Goal: Task Accomplishment & Management: Use online tool/utility

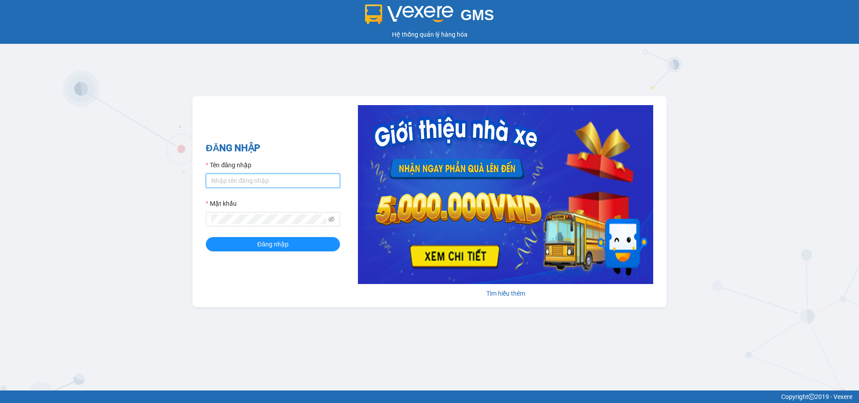
drag, startPoint x: 284, startPoint y: 182, endPoint x: 282, endPoint y: 187, distance: 5.2
click at [284, 182] on input "Tên đăng nhập" at bounding box center [273, 181] width 134 height 14
type input "duongthuhuong.apq"
click at [206, 237] on button "Đăng nhập" at bounding box center [273, 244] width 134 height 14
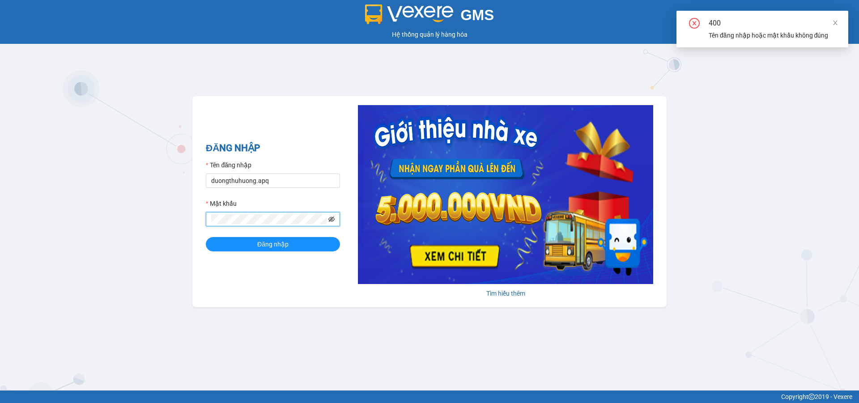
click at [330, 218] on icon "eye-invisible" at bounding box center [332, 219] width 6 height 6
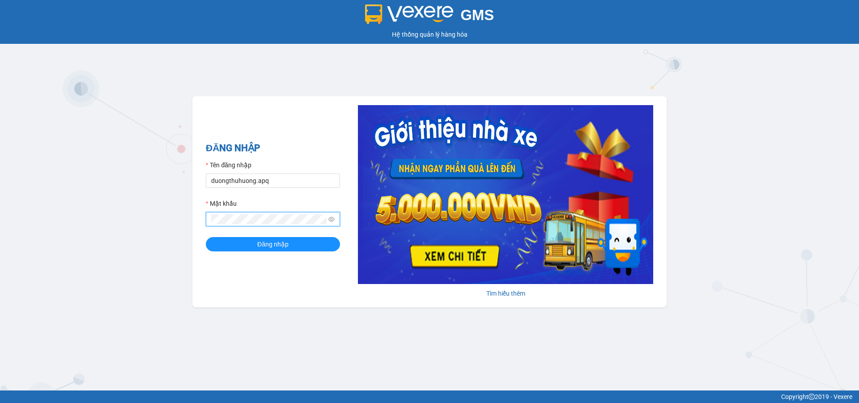
click at [206, 237] on button "Đăng nhập" at bounding box center [273, 244] width 134 height 14
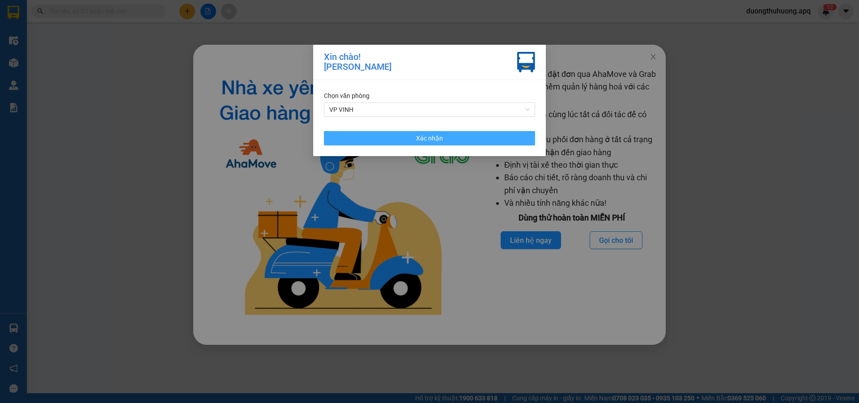
click at [495, 137] on button "Xác nhận" at bounding box center [429, 138] width 211 height 14
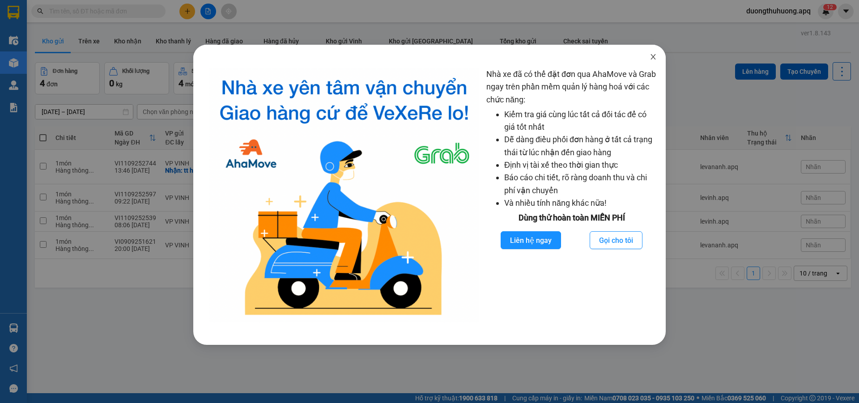
click at [652, 57] on icon "close" at bounding box center [653, 56] width 7 height 7
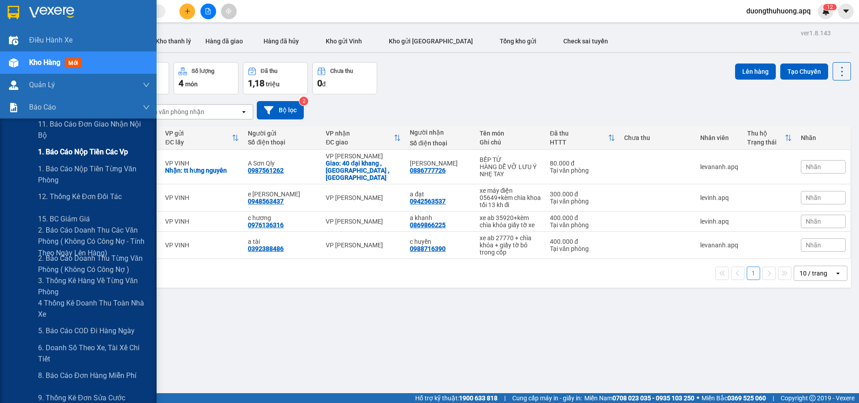
click at [74, 153] on span "1. Báo cáo nộp tiền các vp" at bounding box center [83, 151] width 90 height 11
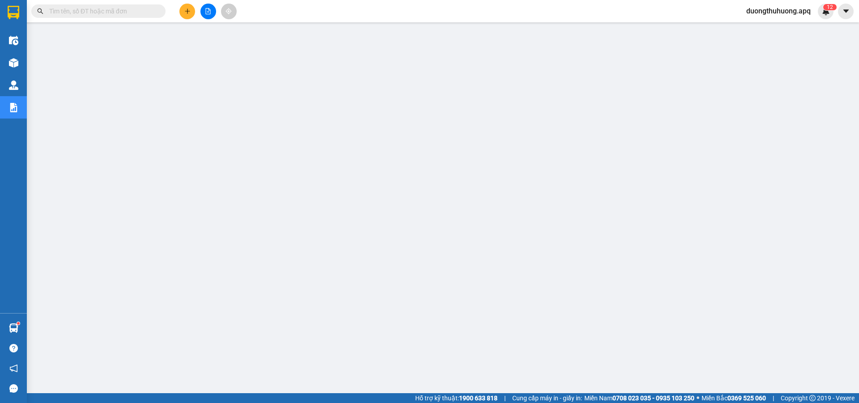
click at [122, 14] on input "text" at bounding box center [102, 11] width 106 height 10
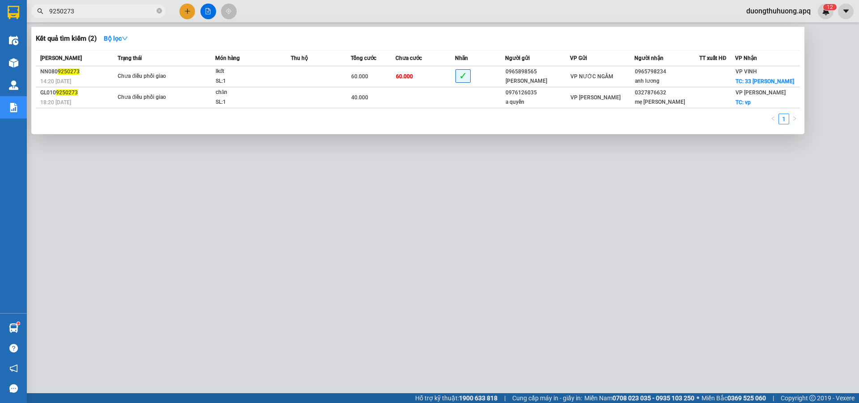
type input "9250273"
click at [159, 11] on icon "close-circle" at bounding box center [159, 10] width 5 height 5
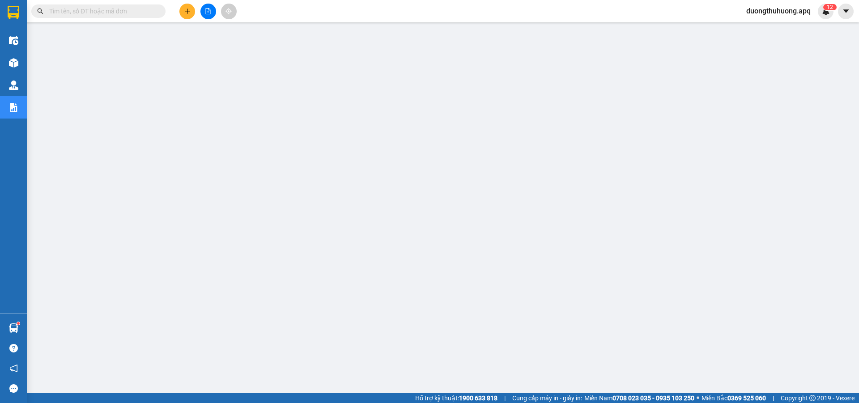
click at [786, 9] on span "duongthuhuong.apq" at bounding box center [779, 10] width 79 height 11
click at [765, 31] on span "Đăng xuất" at bounding box center [782, 28] width 62 height 10
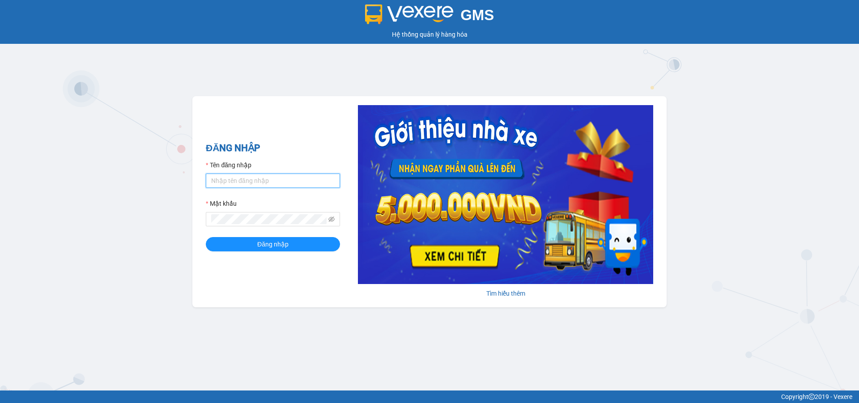
click at [285, 180] on input "Tên đăng nhập" at bounding box center [273, 181] width 134 height 14
type input "lecuong.apq"
click at [206, 237] on button "Đăng nhập" at bounding box center [273, 244] width 134 height 14
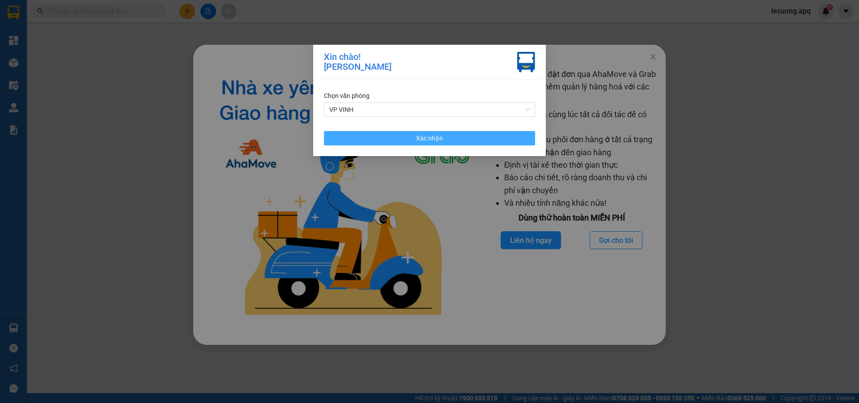
click at [485, 140] on button "Xác nhận" at bounding box center [429, 138] width 211 height 14
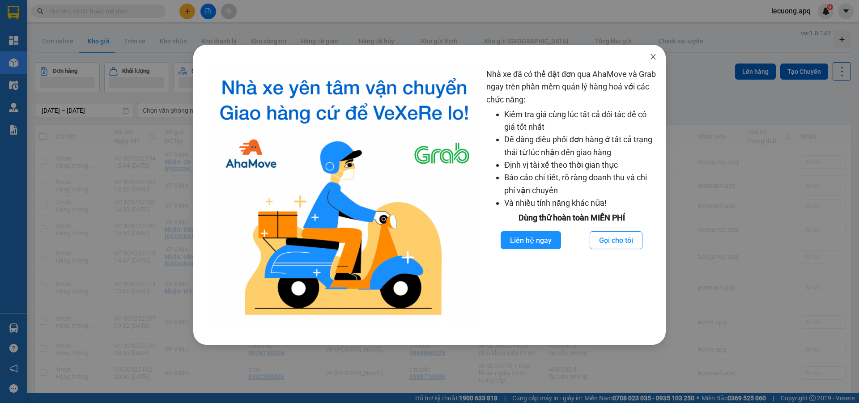
click at [651, 58] on icon "close" at bounding box center [653, 56] width 7 height 7
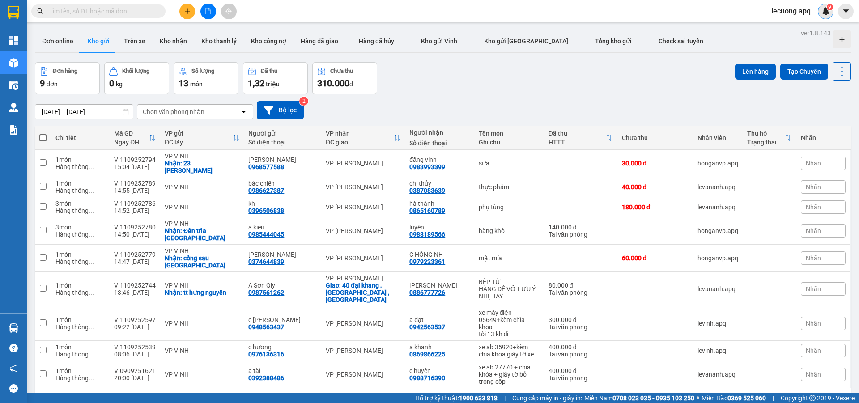
click at [827, 9] on img at bounding box center [826, 11] width 8 height 8
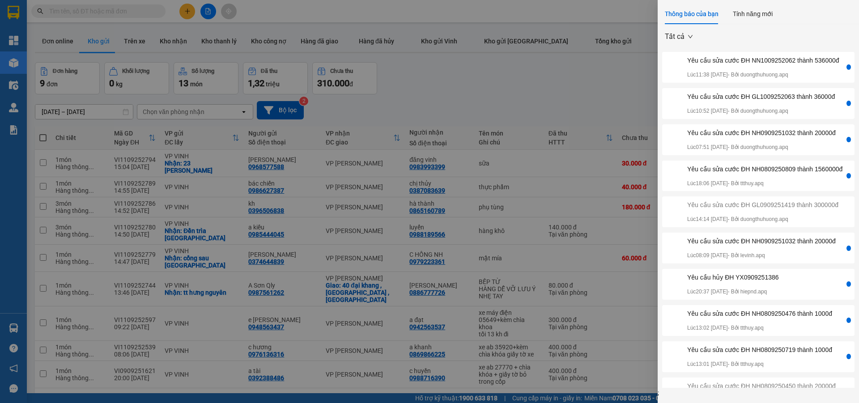
click at [845, 152] on div at bounding box center [849, 140] width 8 height 24
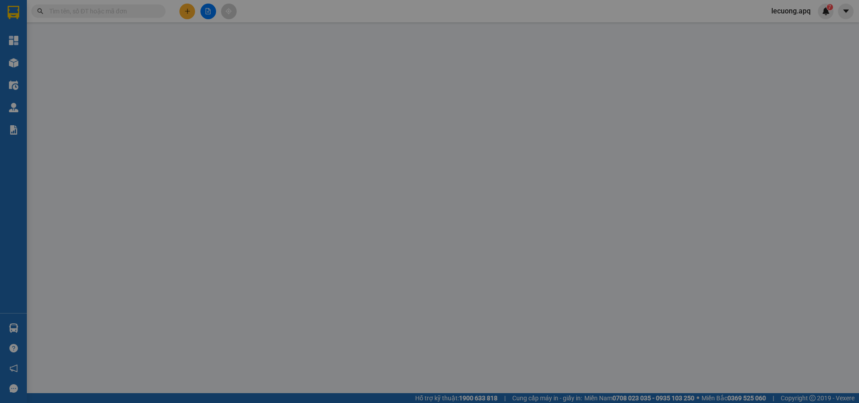
type input "0375877291"
type input "khách"
type input "0903488252"
type input "a long (lon sơn nhỏ lấy giá 20k )"
checkbox input "true"
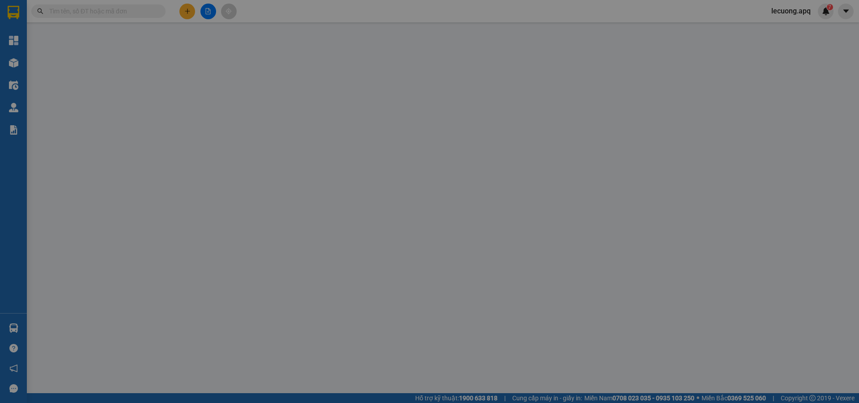
type input "số 8 ngõ 5 nguyễn kiệm kéo dài trường thi"
type input "30.000"
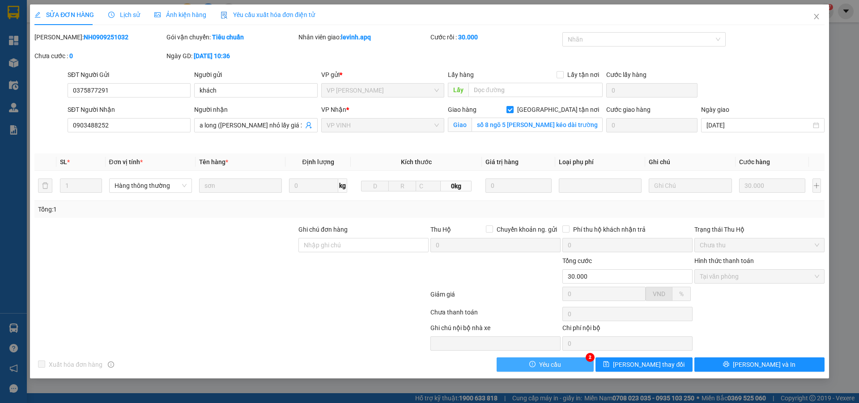
click at [578, 369] on button "Yêu cầu" at bounding box center [545, 365] width 97 height 14
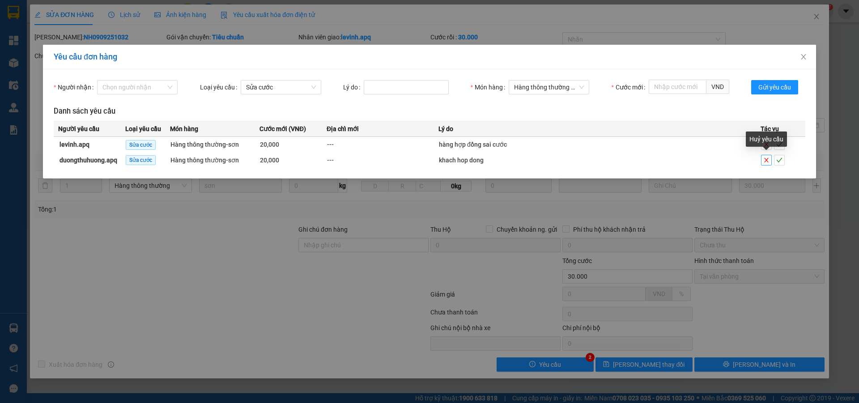
click at [767, 161] on icon "close" at bounding box center [767, 160] width 4 height 4
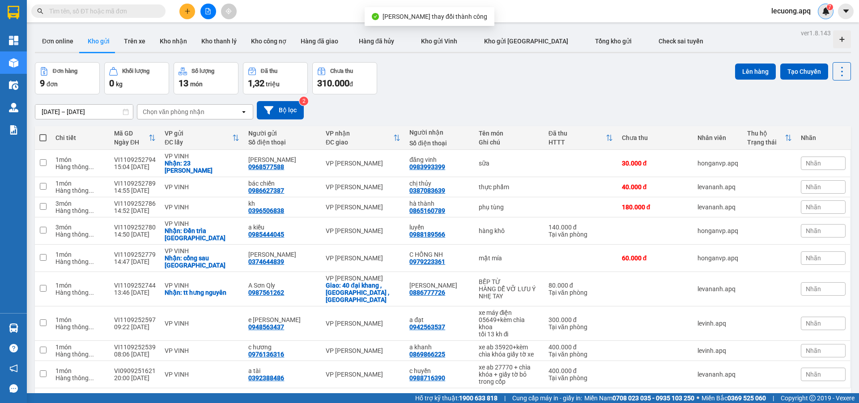
click at [829, 10] on span "7" at bounding box center [830, 7] width 3 height 6
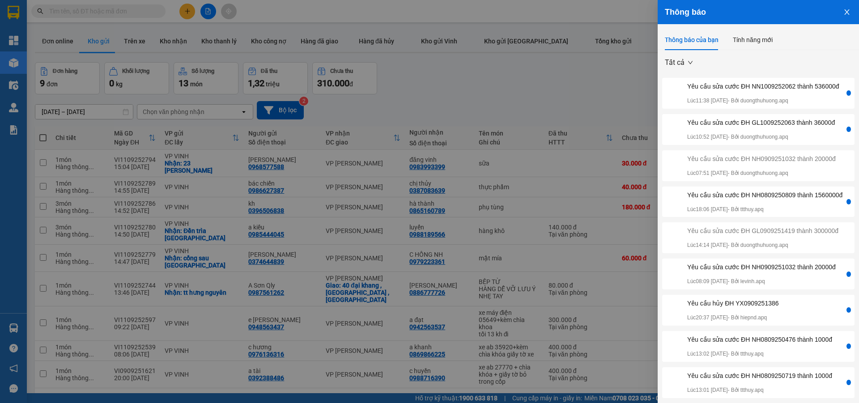
click at [749, 286] on p "Lúc 08:09 10/09/2025 - Bởi levinh.apq" at bounding box center [762, 282] width 149 height 9
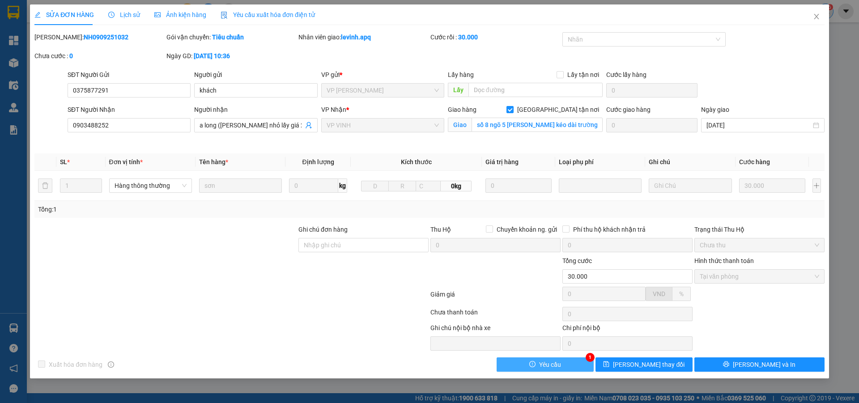
click at [579, 364] on button "Yêu cầu" at bounding box center [545, 365] width 97 height 14
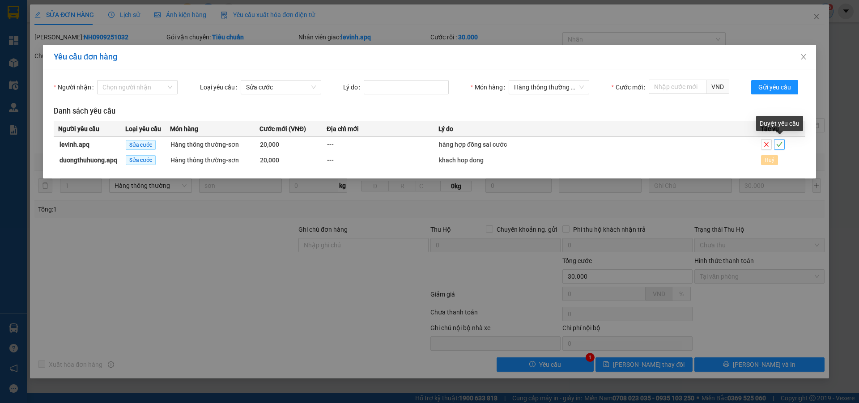
click at [780, 146] on icon "check" at bounding box center [780, 144] width 6 height 6
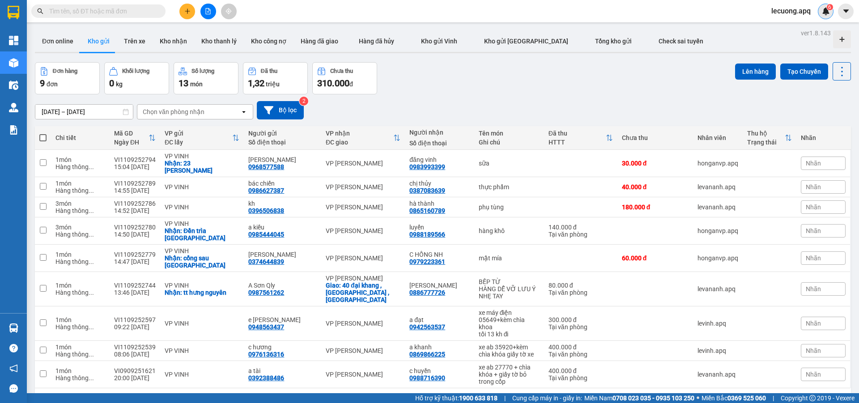
click at [825, 11] on img at bounding box center [826, 11] width 8 height 8
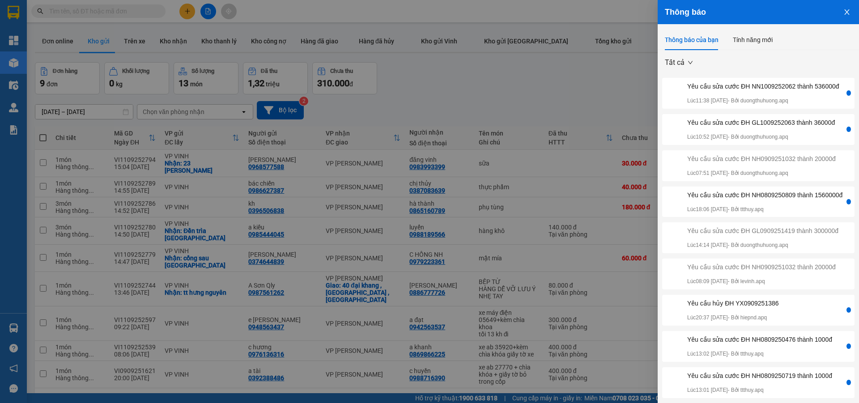
click at [845, 141] on div at bounding box center [849, 130] width 8 height 24
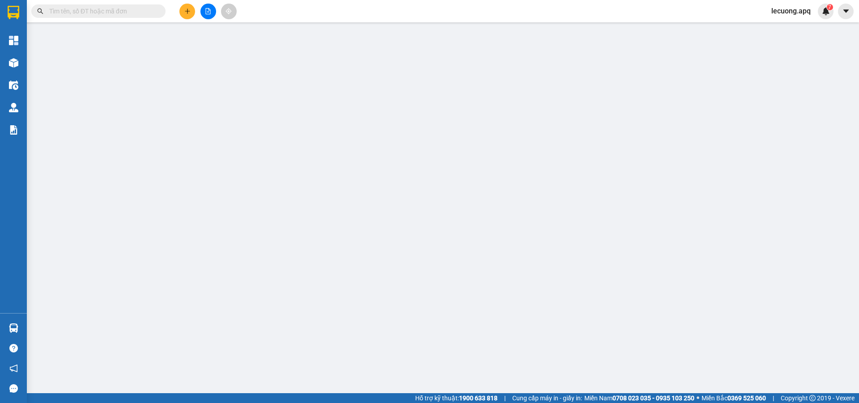
type input "0904104008"
type input "mai cường"
type input "0833525048"
type input "thủy lâm"
checkbox input "true"
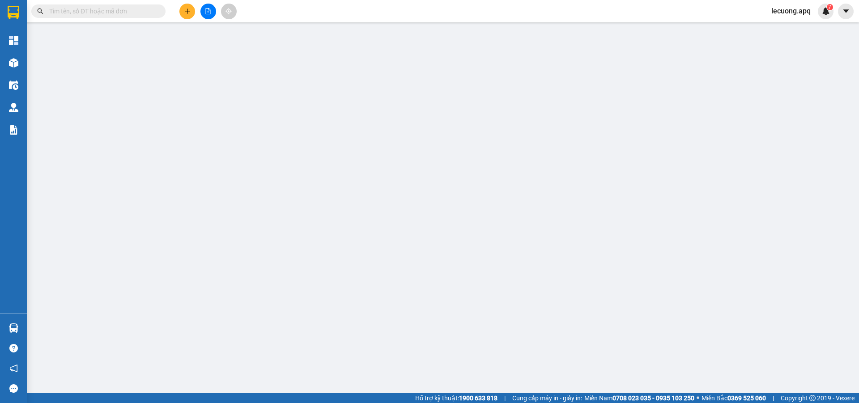
type input "vp"
type input "40.000"
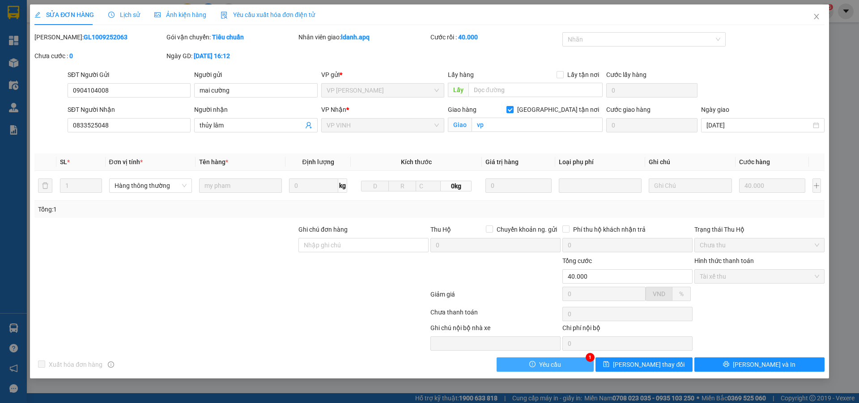
click at [577, 366] on button "Yêu cầu" at bounding box center [545, 365] width 97 height 14
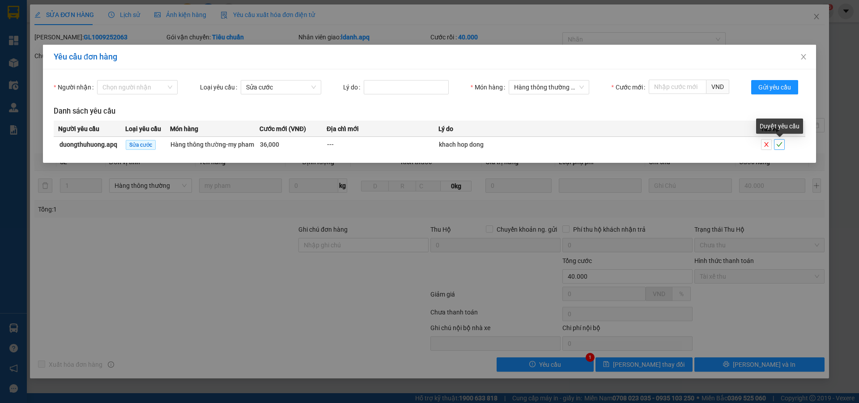
click at [778, 148] on icon "check" at bounding box center [780, 144] width 6 height 6
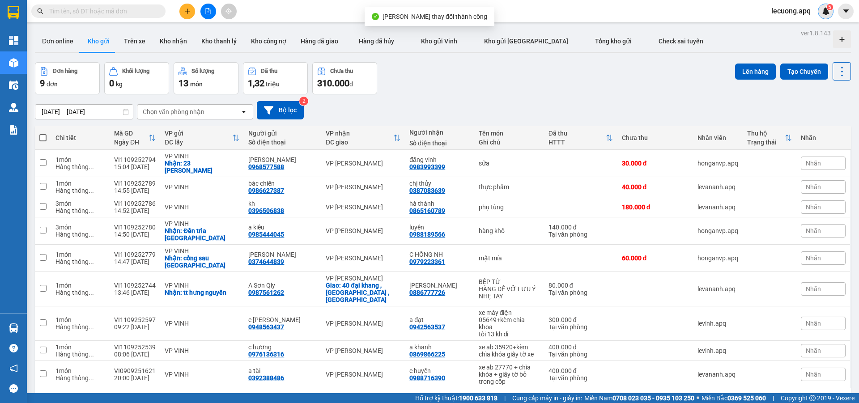
click at [827, 10] on img at bounding box center [826, 11] width 8 height 8
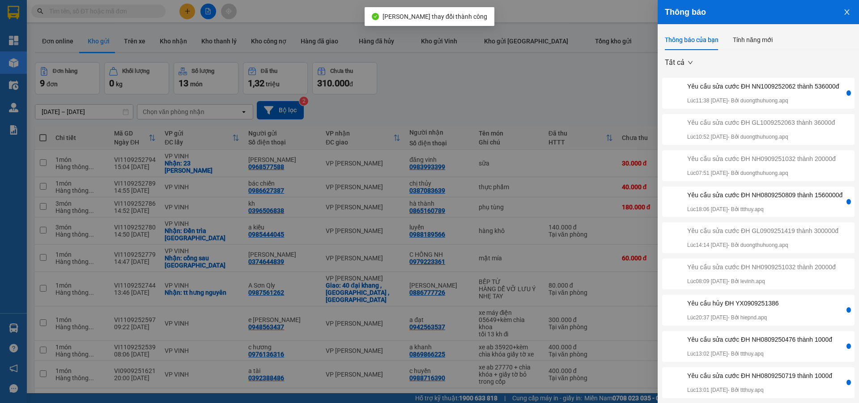
click at [779, 105] on p "Lúc 11:38 11/09/2025 - Bởi duongthuhuong.apq" at bounding box center [764, 101] width 152 height 9
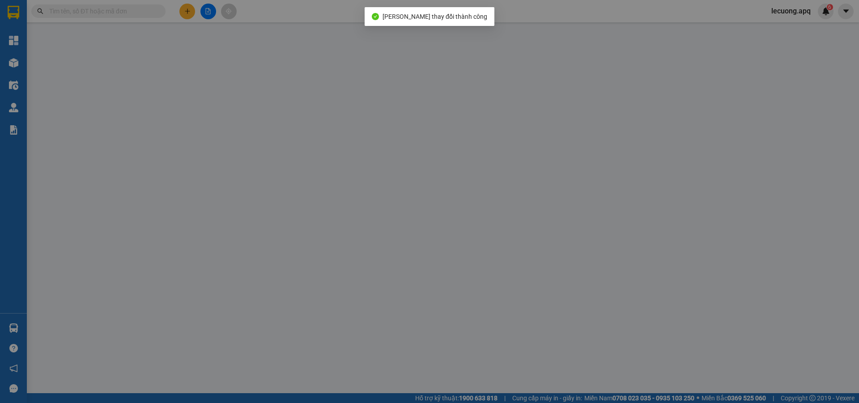
type input "0904049999"
type input "0975775473"
type input "huyền ngô đức kế"
checkbox input "true"
type input "ngô đức kế"
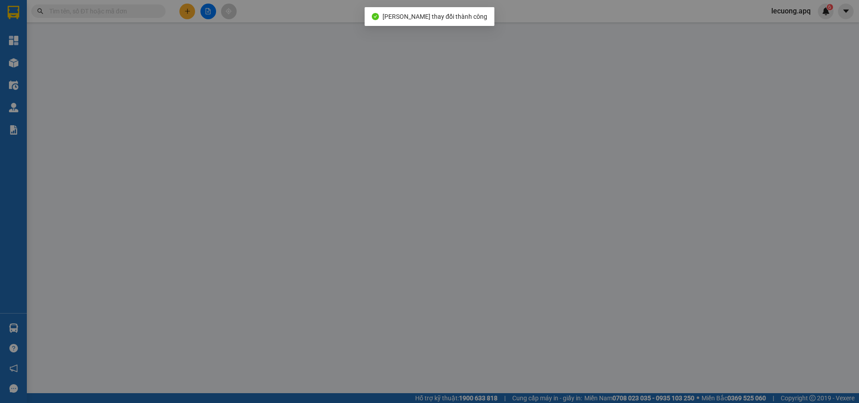
type input "600.000"
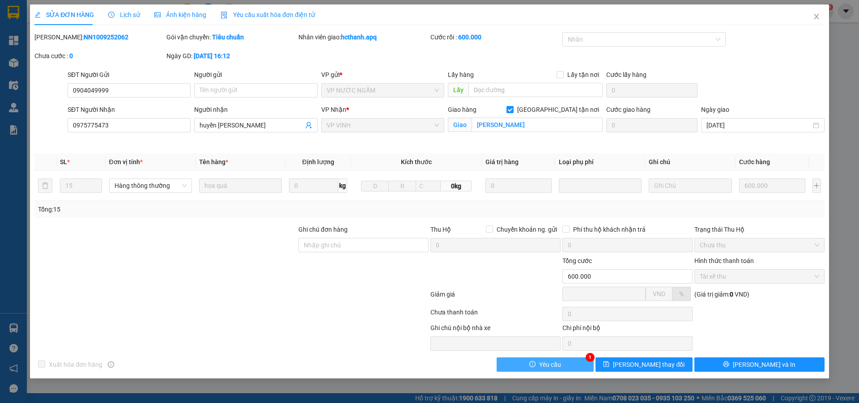
click at [579, 369] on button "Yêu cầu" at bounding box center [545, 365] width 97 height 14
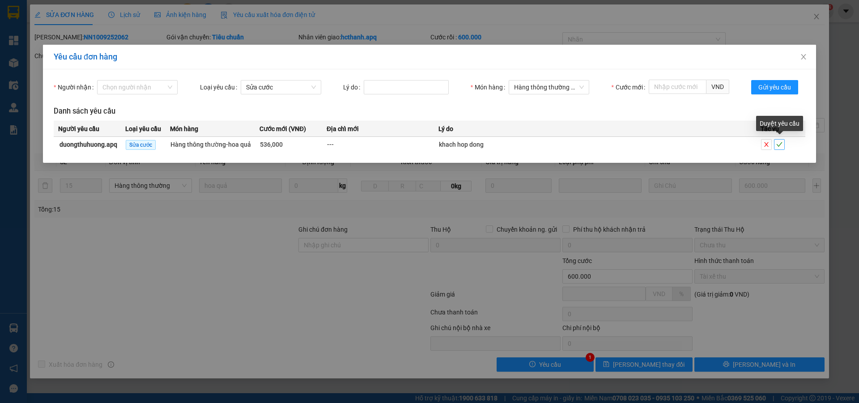
click at [780, 145] on icon "check" at bounding box center [780, 144] width 6 height 4
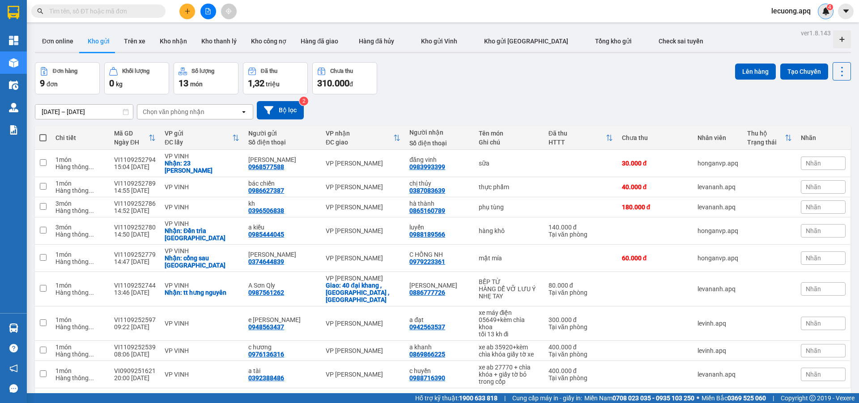
click at [825, 12] on img at bounding box center [826, 11] width 8 height 8
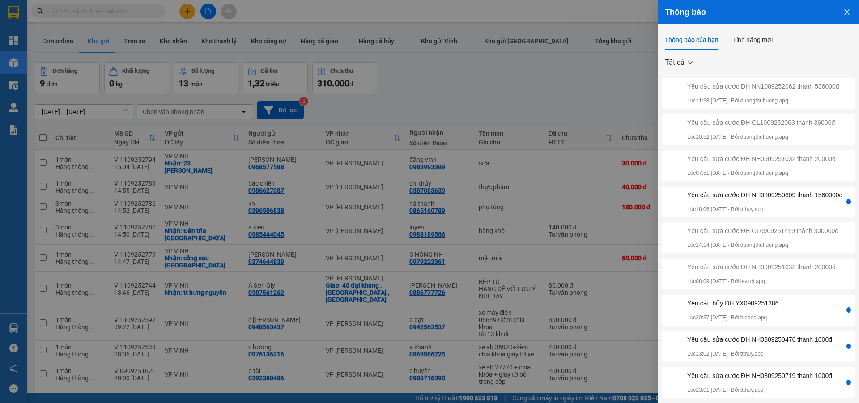
click at [844, 9] on icon "close" at bounding box center [847, 12] width 7 height 7
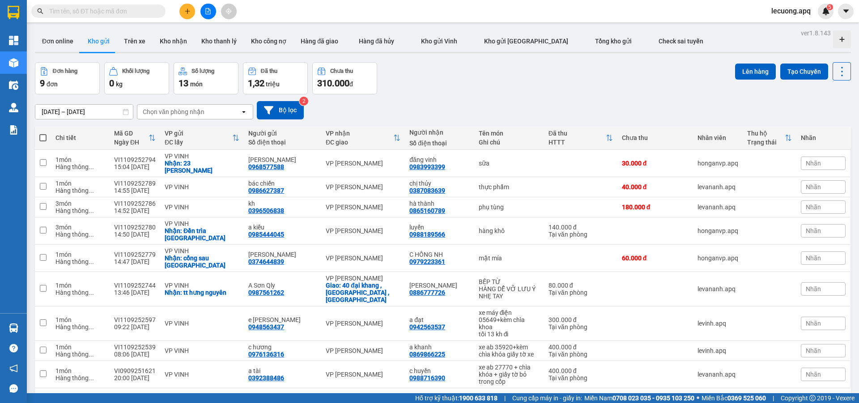
click at [794, 12] on span "lecuong.apq" at bounding box center [792, 10] width 54 height 11
click at [785, 27] on span "Đăng xuất" at bounding box center [797, 28] width 38 height 10
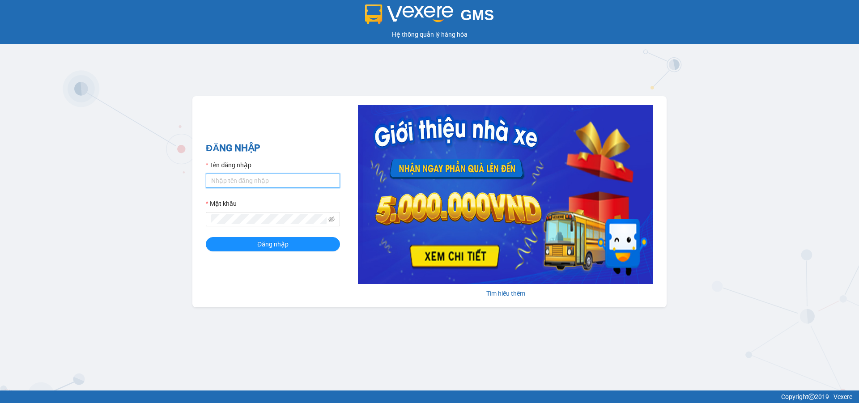
click at [304, 177] on input "Tên đăng nhập" at bounding box center [273, 181] width 134 height 14
type input "duongthuhuong.apq"
click at [206, 237] on button "Đăng nhập" at bounding box center [273, 244] width 134 height 14
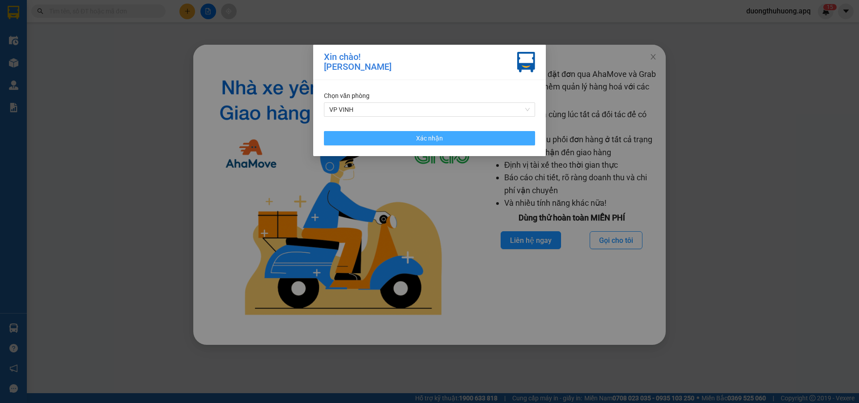
click at [424, 137] on span "Xác nhận" at bounding box center [429, 138] width 27 height 10
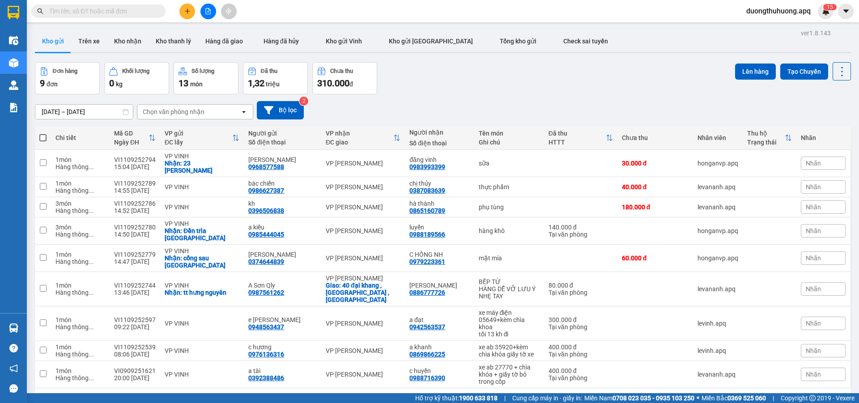
click at [479, 73] on div "Đơn hàng 9 đơn Khối lượng 0 kg Số lượng 13 món Đã thu 1,32 triệu Chưa thu 310.0…" at bounding box center [443, 78] width 817 height 32
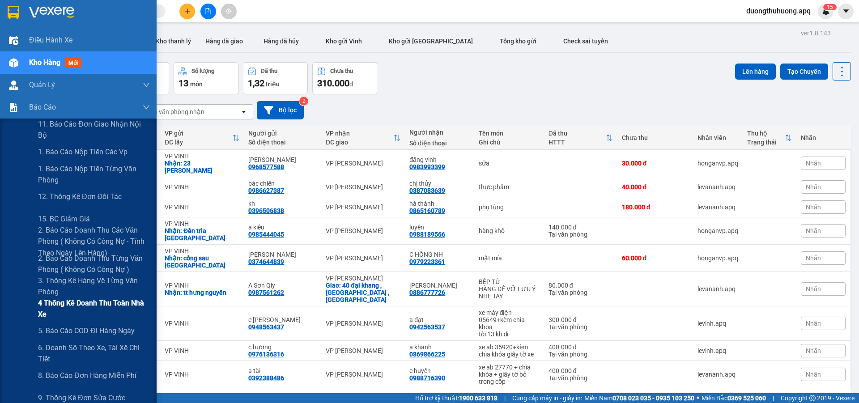
click at [63, 304] on span "4 Thống kê doanh thu toàn nhà xe" at bounding box center [94, 309] width 112 height 22
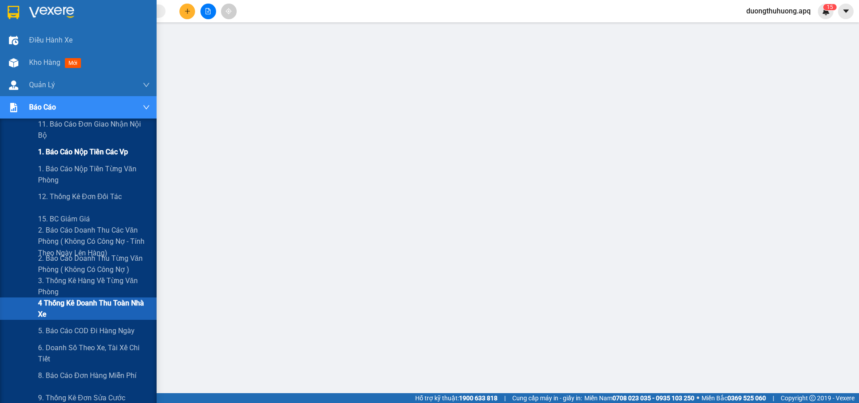
click at [71, 155] on span "1. Báo cáo nộp tiền các vp" at bounding box center [83, 151] width 90 height 11
